Goal: Task Accomplishment & Management: Complete application form

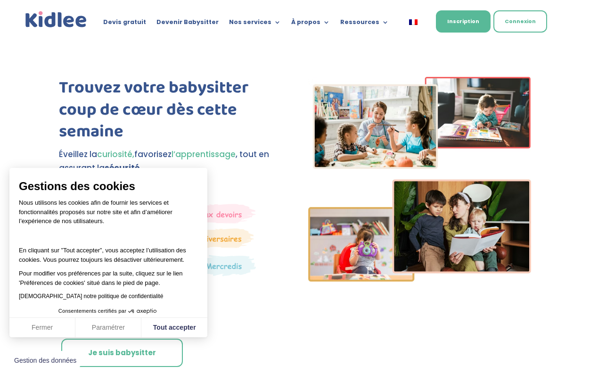
click at [173, 328] on button "Tout accepter" at bounding box center [174, 328] width 66 height 20
checkbox input "true"
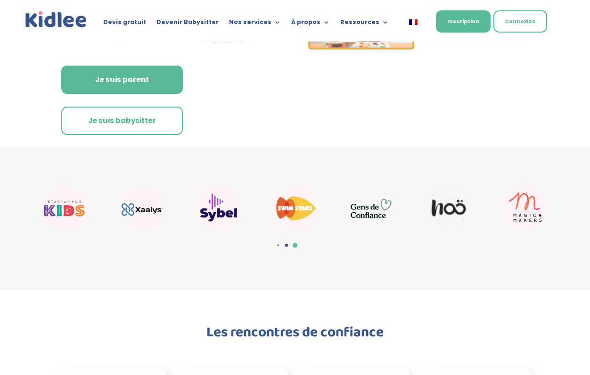
scroll to position [232, 0]
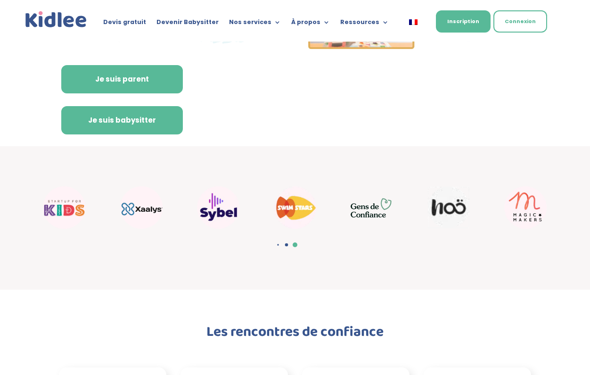
click at [163, 115] on link "Je suis babysitter" at bounding box center [122, 120] width 122 height 28
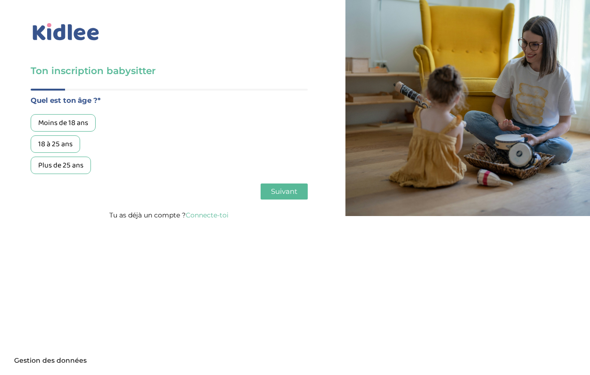
click at [62, 146] on div "18 à 25 ans" at bounding box center [55, 143] width 49 height 17
click at [222, 168] on div "Moins de 18 ans 18 à 25 ans Plus de 25 ans" at bounding box center [169, 144] width 277 height 60
click at [286, 191] on span "Suivant" at bounding box center [284, 191] width 26 height 9
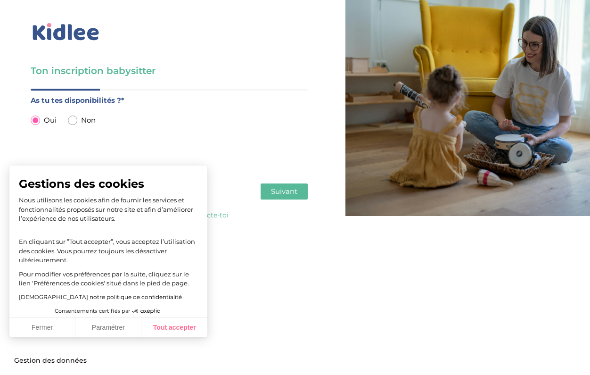
click at [161, 329] on button "Tout accepter" at bounding box center [174, 328] width 66 height 20
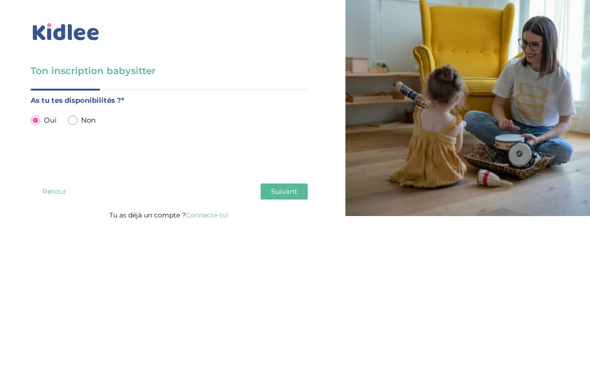
click at [291, 190] on span "Suivant" at bounding box center [284, 191] width 26 height 9
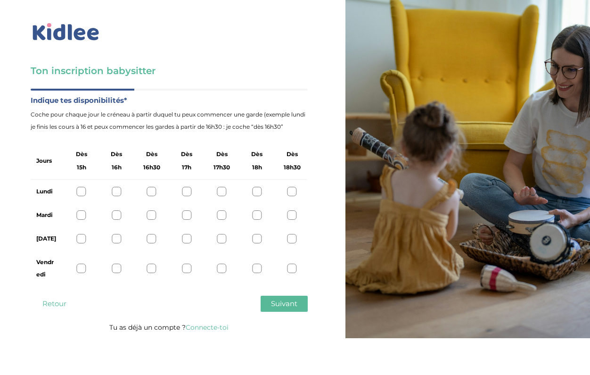
click at [256, 191] on div at bounding box center [256, 191] width 9 height 9
click at [292, 194] on div at bounding box center [292, 191] width 9 height 9
click at [255, 192] on div at bounding box center [256, 191] width 9 height 9
click at [256, 216] on div at bounding box center [256, 214] width 9 height 9
click at [256, 238] on div at bounding box center [256, 238] width 9 height 9
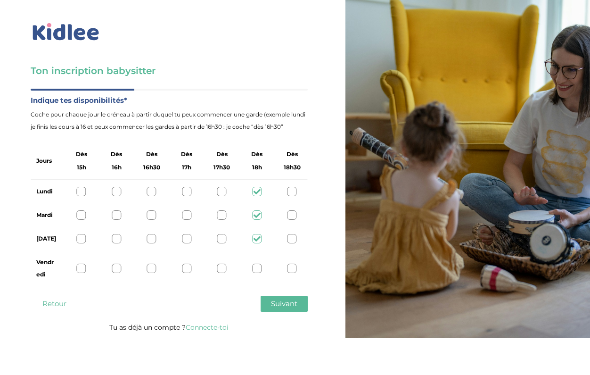
click at [287, 303] on span "Suivant" at bounding box center [284, 303] width 26 height 9
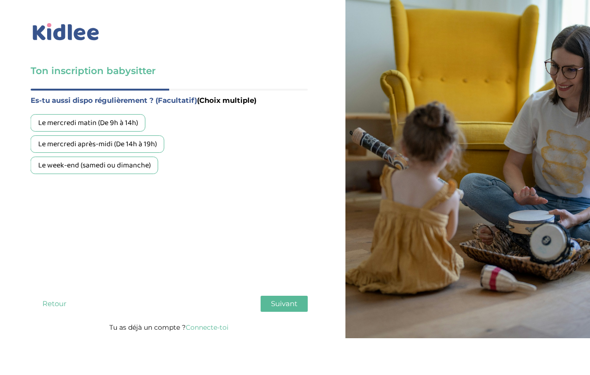
click at [266, 302] on button "Suivant" at bounding box center [284, 304] width 47 height 16
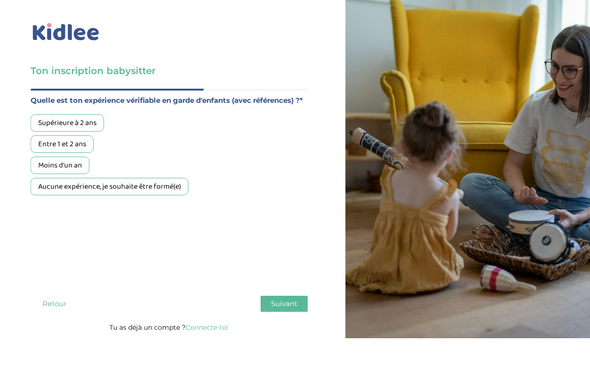
click at [81, 132] on div "Supérieure à 2 ans" at bounding box center [68, 122] width 74 height 17
click at [276, 314] on div "Quel est ton âge ?* Moins de 18 ans 18 à 25 ans Plus de 25 ans As tu tes dispon…" at bounding box center [169, 205] width 277 height 232
click at [276, 307] on span "Suivant" at bounding box center [284, 303] width 26 height 9
